Goal: Task Accomplishment & Management: Manage account settings

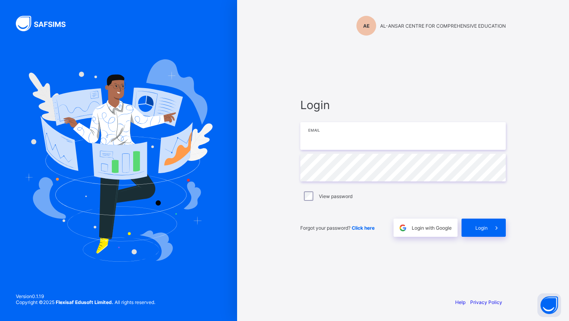
click at [312, 138] on input "email" at bounding box center [404, 136] width 206 height 28
click at [311, 132] on input "email" at bounding box center [404, 136] width 206 height 28
type input "**********"
click at [473, 226] on div "Login" at bounding box center [484, 228] width 44 height 18
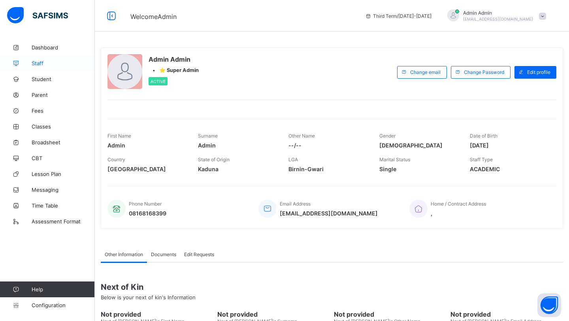
click at [42, 65] on span "Staff" at bounding box center [63, 63] width 63 height 6
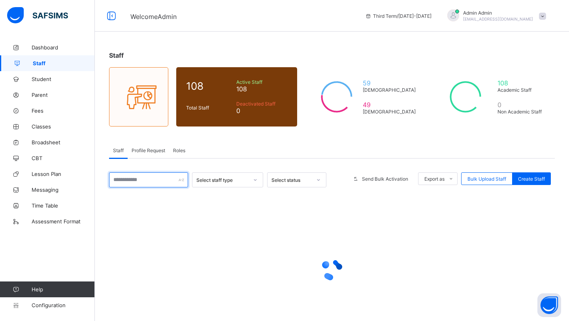
click at [138, 181] on input "text" at bounding box center [148, 179] width 79 height 15
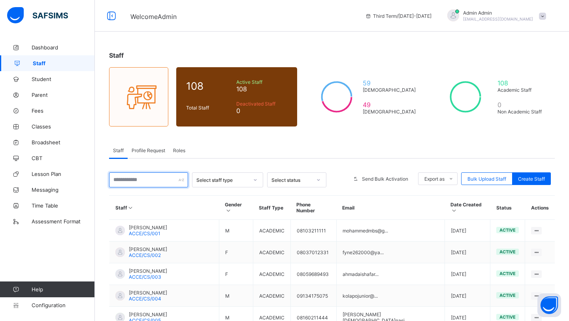
paste input "**********"
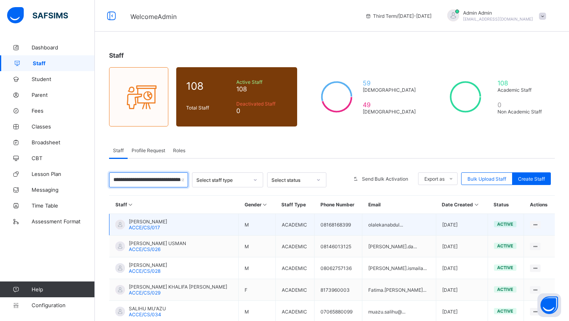
type input "**********"
click at [159, 219] on span "[PERSON_NAME]" at bounding box center [148, 222] width 38 height 6
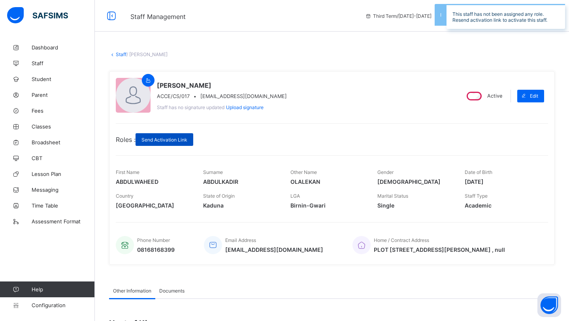
click at [172, 139] on span "Send Activation Link" at bounding box center [165, 140] width 46 height 6
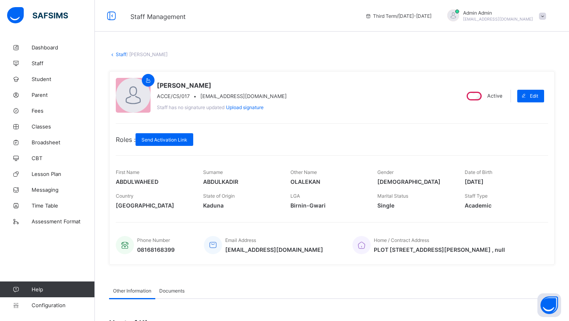
click at [125, 54] on link "Staff" at bounding box center [121, 54] width 11 height 6
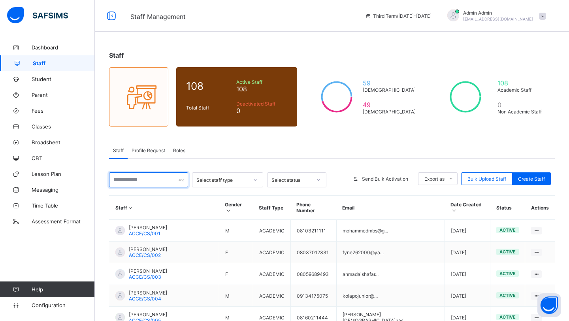
click at [152, 182] on input "text" at bounding box center [148, 179] width 79 height 15
paste input "**********"
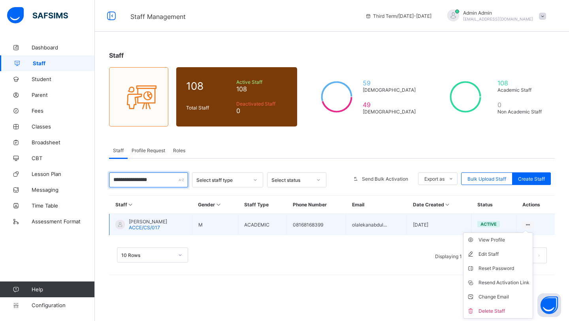
type input "**********"
click at [532, 233] on ul "View Profile Edit Staff Reset Password Resend Activation Link Change Email Dele…" at bounding box center [498, 276] width 70 height 86
click at [494, 299] on div "Change Email" at bounding box center [504, 297] width 51 height 8
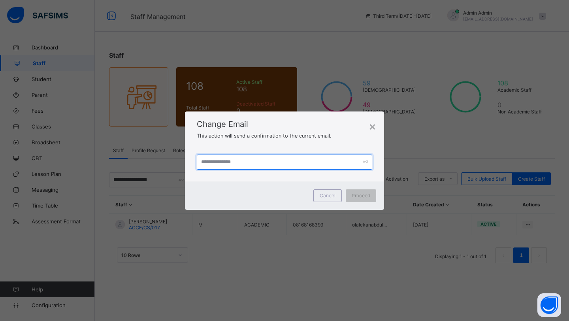
click at [267, 162] on input "text" at bounding box center [285, 162] width 176 height 15
paste input "**********"
type input "**********"
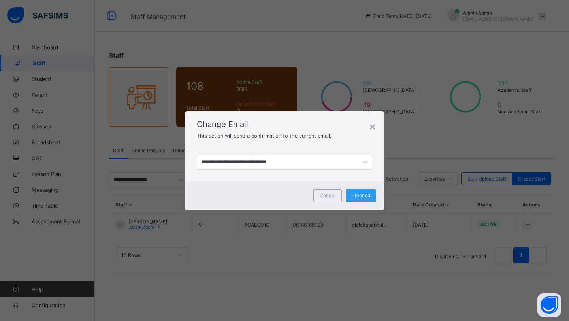
click at [357, 197] on span "Proceed" at bounding box center [361, 196] width 19 height 6
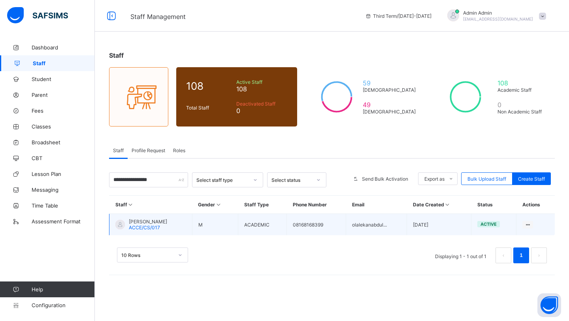
click at [534, 229] on td "View Profile Edit Staff Reset Password Resend Activation Link Change Email Dele…" at bounding box center [536, 225] width 38 height 22
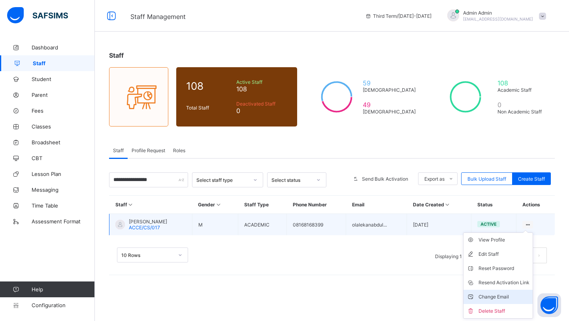
click at [507, 297] on div "Change Email" at bounding box center [504, 297] width 51 height 8
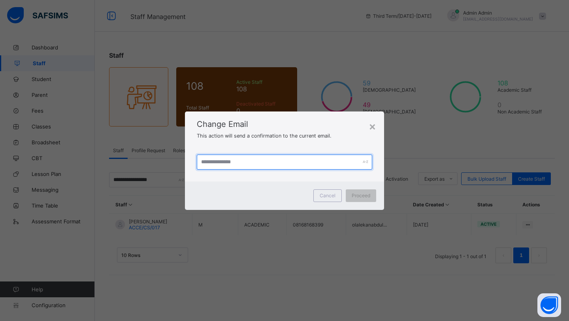
click at [289, 165] on input "text" at bounding box center [285, 162] width 176 height 15
paste input "**********"
type input "**********"
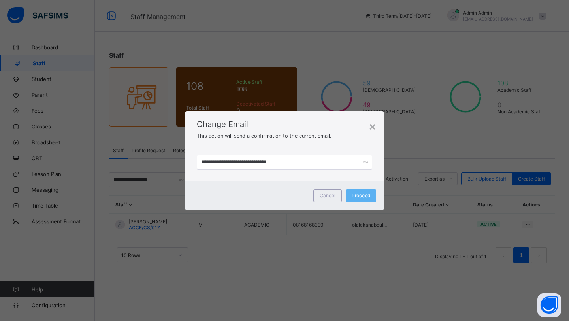
click at [357, 188] on div "Cancel Proceed" at bounding box center [284, 195] width 199 height 28
click at [359, 196] on span "Proceed" at bounding box center [361, 196] width 19 height 6
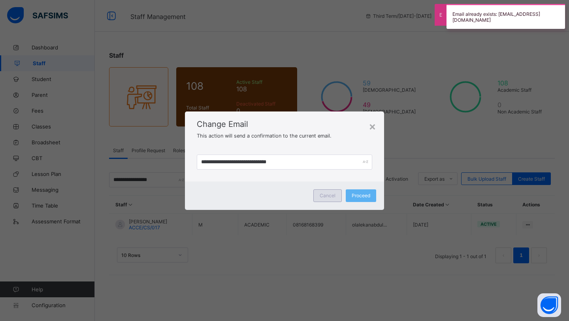
click at [333, 199] on div "Cancel" at bounding box center [328, 195] width 28 height 13
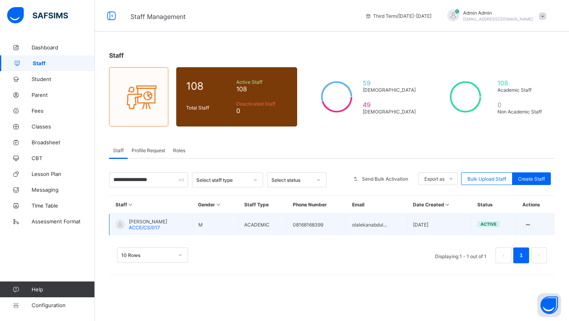
click at [147, 217] on td "[PERSON_NAME] ACCE/CS/017" at bounding box center [151, 225] width 83 height 22
click at [147, 221] on span "[PERSON_NAME]" at bounding box center [148, 222] width 38 height 6
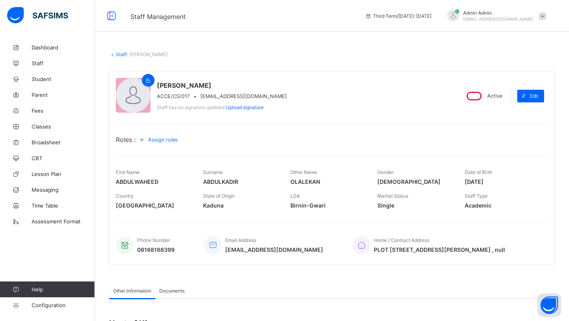
drag, startPoint x: 289, startPoint y: 98, endPoint x: 200, endPoint y: 96, distance: 88.6
click at [200, 96] on div "ABDULWAHEED [PERSON_NAME] ACCE/CS/017 • [EMAIL_ADDRESS][DOMAIN_NAME] Staff has …" at bounding box center [284, 96] width 337 height 36
copy span "[EMAIL_ADDRESS][DOMAIN_NAME]"
click at [119, 53] on link "Staff" at bounding box center [121, 54] width 11 height 6
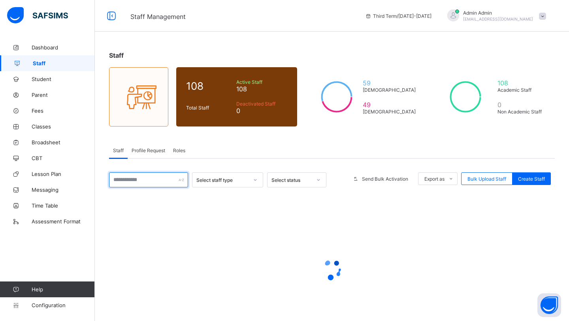
click at [126, 183] on input "text" at bounding box center [148, 179] width 79 height 15
paste input "**********"
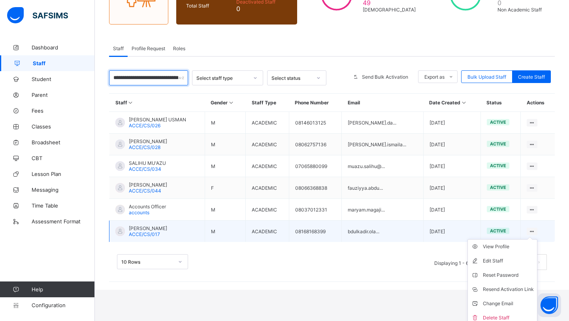
scroll to position [104, 0]
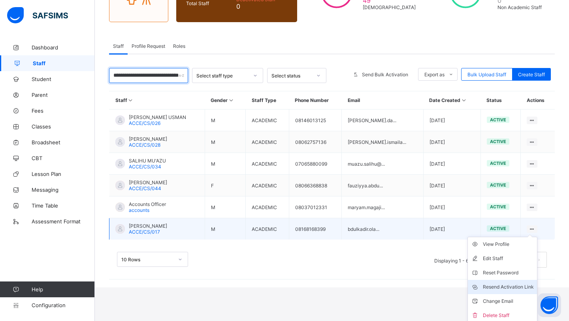
type input "**********"
click at [495, 283] on div "Resend Activation Link" at bounding box center [508, 287] width 51 height 8
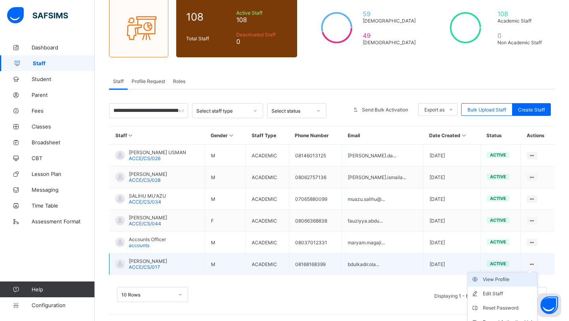
scroll to position [104, 0]
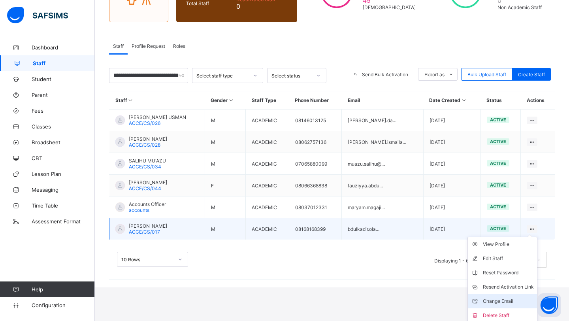
click at [509, 299] on div "Change Email" at bounding box center [508, 301] width 51 height 8
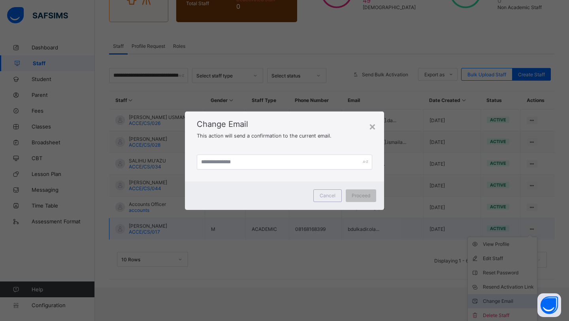
scroll to position [69, 0]
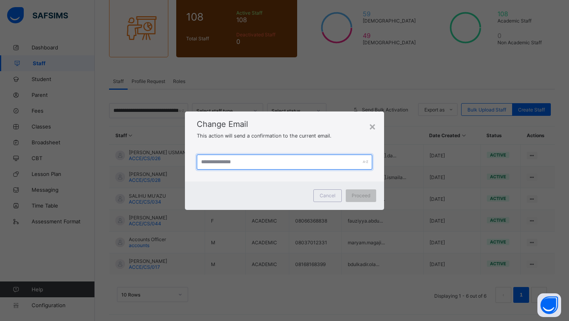
click at [216, 161] on input "text" at bounding box center [285, 162] width 176 height 15
paste input "**********"
type input "**********"
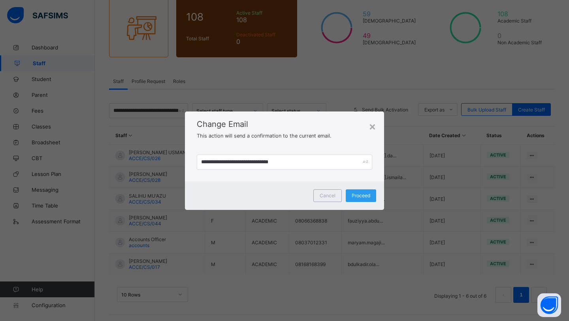
click at [354, 194] on span "Proceed" at bounding box center [361, 196] width 19 height 6
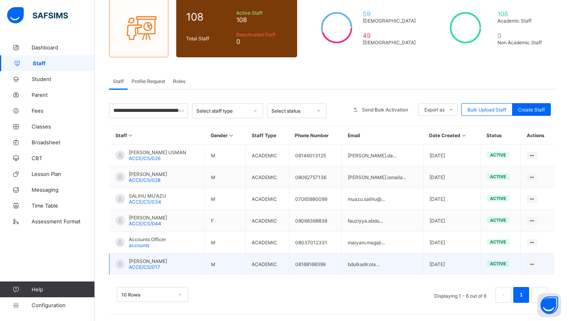
click at [165, 259] on span "[PERSON_NAME]" at bounding box center [148, 261] width 38 height 6
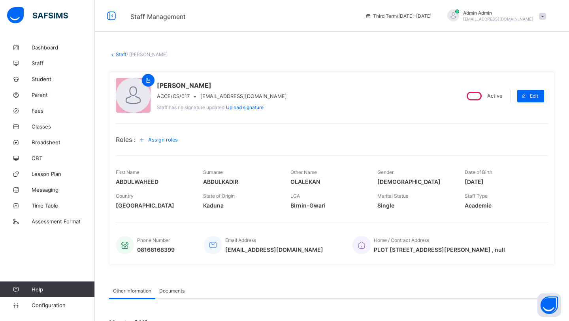
click at [172, 139] on span "Assign roles" at bounding box center [163, 140] width 30 height 6
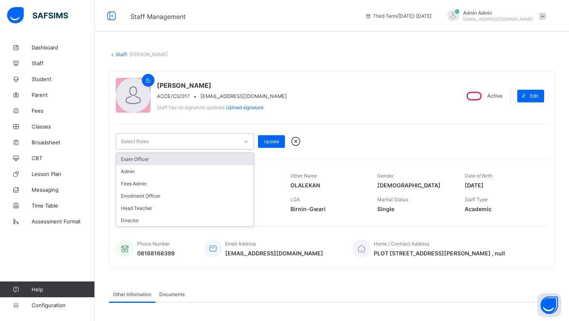
click at [172, 139] on div "Select Roles" at bounding box center [177, 141] width 123 height 15
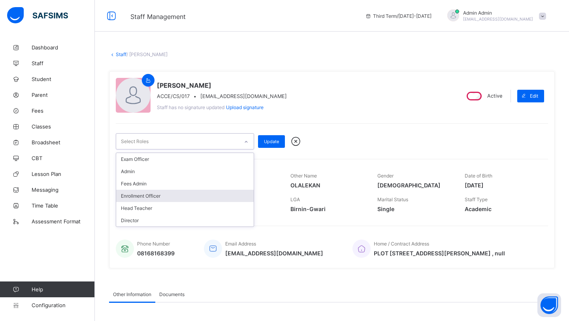
click at [157, 195] on div "Enrollment Officer" at bounding box center [185, 196] width 138 height 12
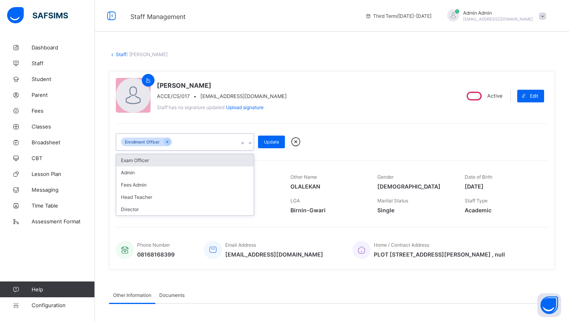
click at [130, 164] on div "Exam Officer" at bounding box center [185, 160] width 138 height 12
click at [128, 161] on div "Admin" at bounding box center [185, 160] width 138 height 12
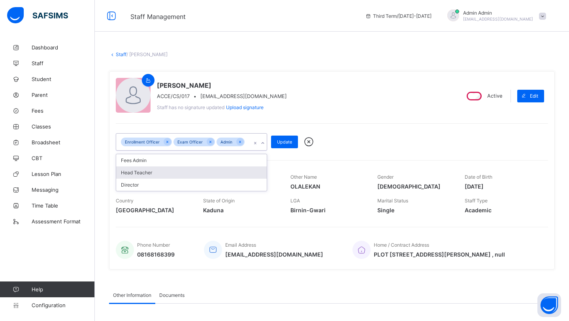
click at [132, 172] on div "Head Teacher" at bounding box center [191, 172] width 151 height 12
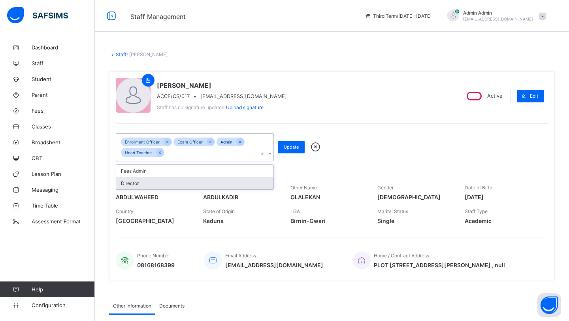
click at [132, 181] on div "Director" at bounding box center [194, 183] width 157 height 12
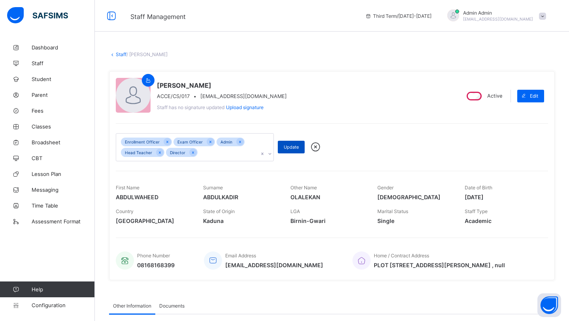
click at [293, 147] on span "Update" at bounding box center [291, 147] width 15 height 6
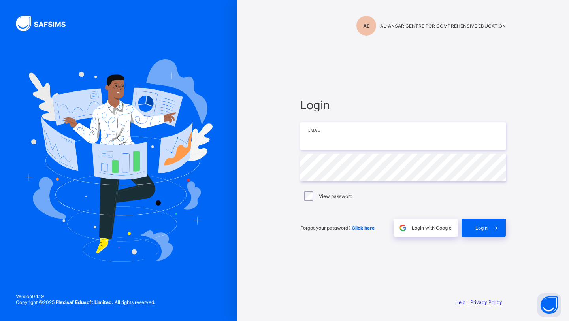
click at [352, 136] on input "email" at bounding box center [404, 136] width 206 height 28
type input "**********"
click at [481, 231] on div "Login" at bounding box center [484, 228] width 44 height 18
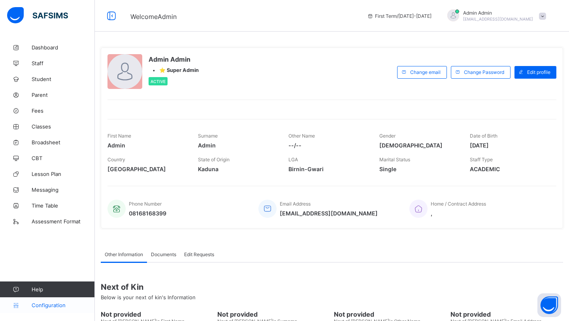
click at [50, 308] on span "Configuration" at bounding box center [63, 305] width 63 height 6
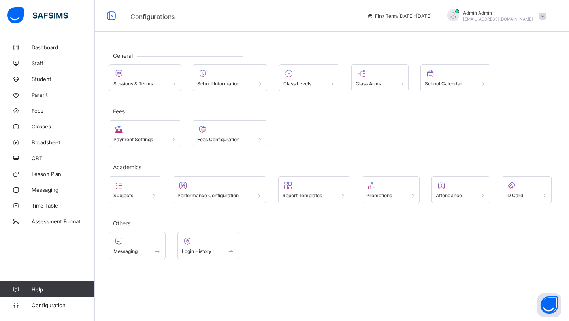
click at [174, 147] on div "General Sessions & Terms School Information Class Levels Class Arms School Cale…" at bounding box center [332, 155] width 475 height 231
click at [140, 79] on span at bounding box center [144, 79] width 63 height 2
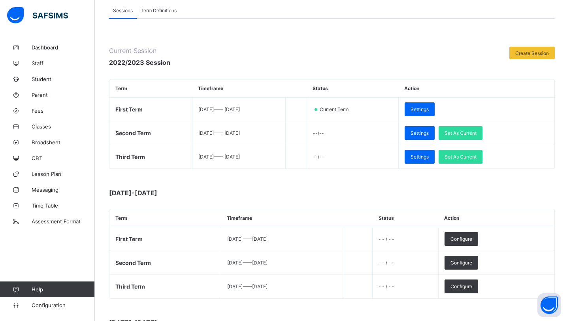
scroll to position [65, 0]
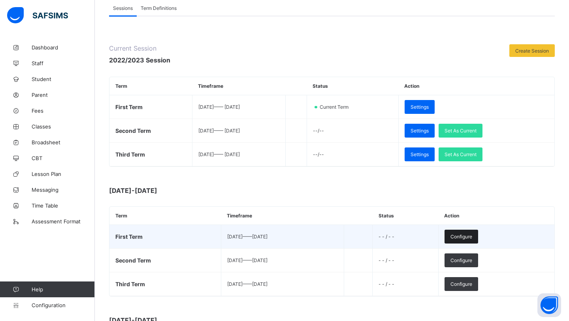
click at [471, 238] on span "Configure" at bounding box center [462, 237] width 22 height 6
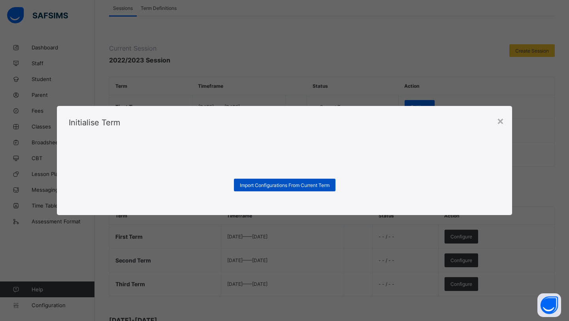
click at [303, 180] on div "Import Configurations From Current Term" at bounding box center [285, 185] width 102 height 13
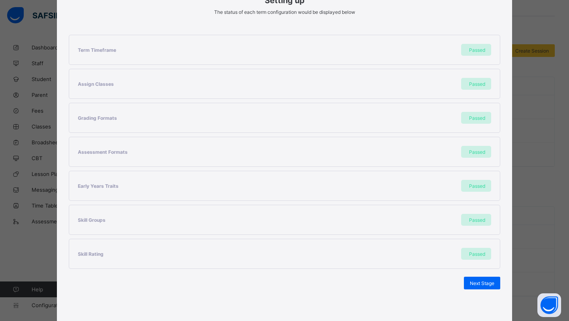
scroll to position [117, 0]
click at [471, 284] on span "Next Stage" at bounding box center [482, 283] width 25 height 6
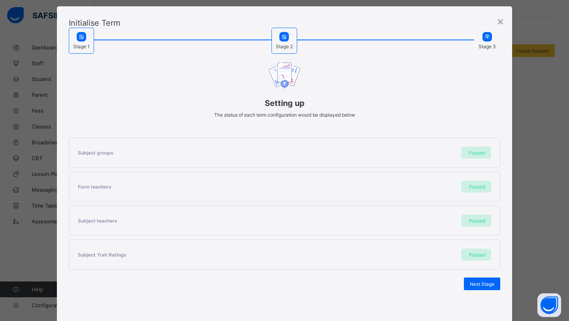
scroll to position [38, 0]
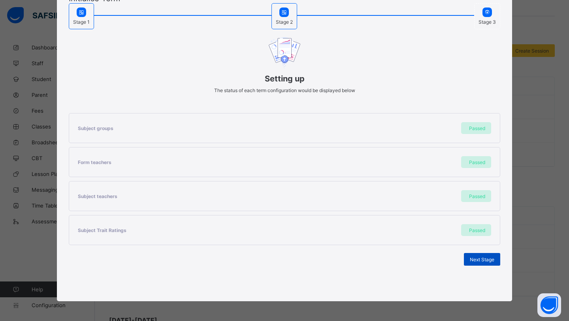
click at [472, 258] on span "Next Stage" at bounding box center [482, 260] width 25 height 6
click at [472, 258] on span "Set As Current Term" at bounding box center [472, 260] width 44 height 6
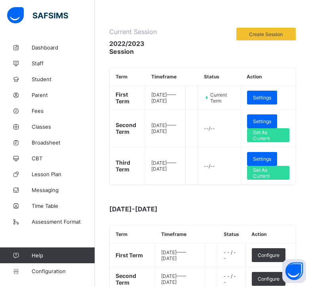
scroll to position [114, 0]
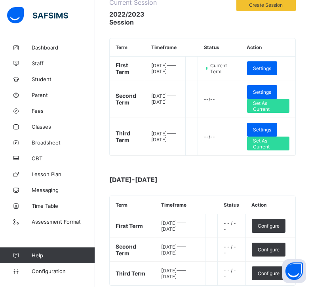
click at [265, 228] on span "Configure" at bounding box center [268, 226] width 22 height 6
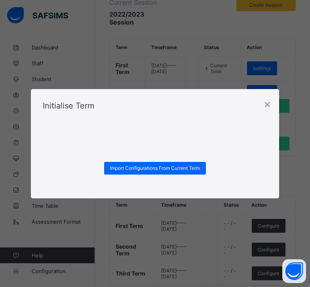
click at [186, 172] on div "Import Configurations From Current Term" at bounding box center [155, 168] width 102 height 13
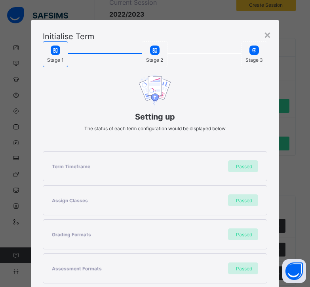
scroll to position [174, 0]
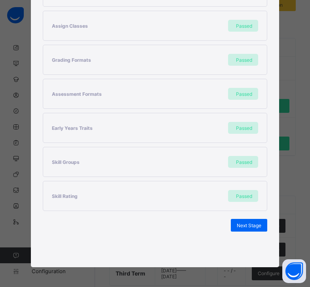
click at [236, 228] on div "Next Stage" at bounding box center [249, 225] width 36 height 13
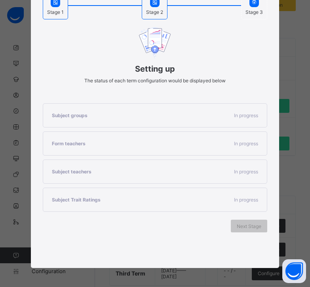
scroll to position [72, 0]
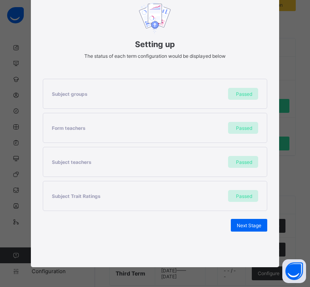
click at [240, 227] on span "Next Stage" at bounding box center [248, 225] width 25 height 6
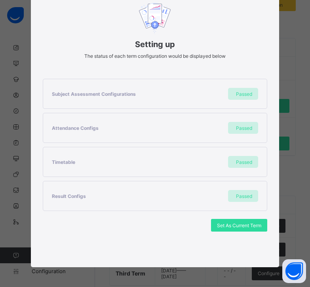
click at [245, 224] on span "Set As Current Term" at bounding box center [239, 225] width 44 height 6
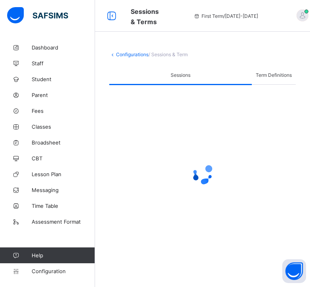
scroll to position [0, 0]
